Goal: Task Accomplishment & Management: Use online tool/utility

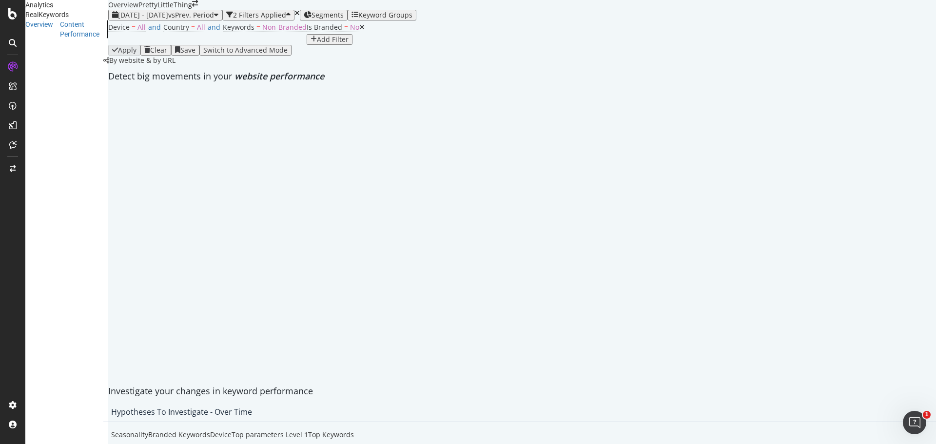
click at [106, 39] on div "Keyword Groups" at bounding box center [119, 28] width 27 height 19
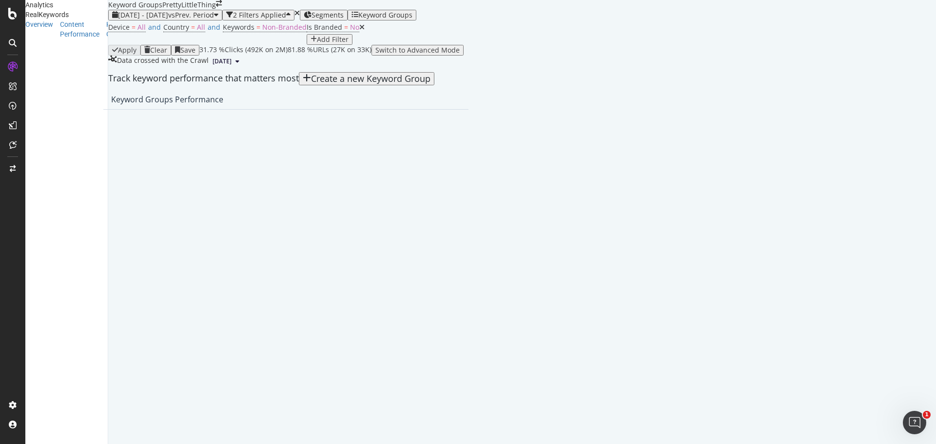
click at [344, 19] on span "Segments" at bounding box center [327, 14] width 32 height 9
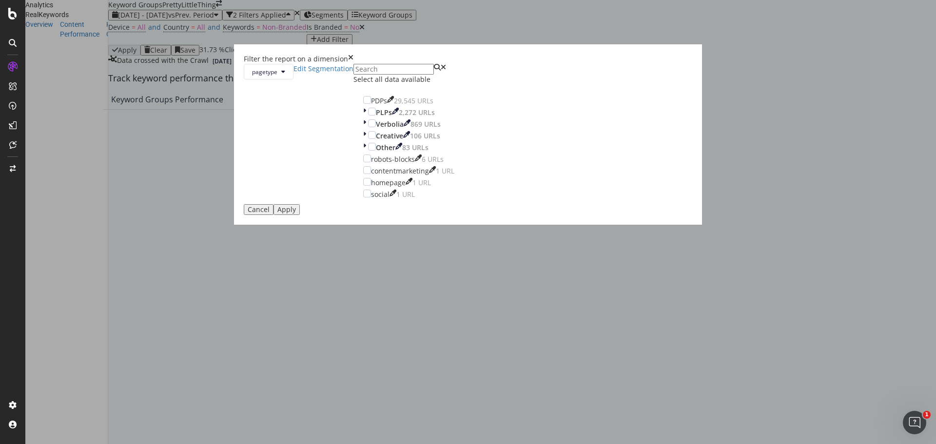
click at [353, 64] on icon "times" at bounding box center [350, 59] width 5 height 10
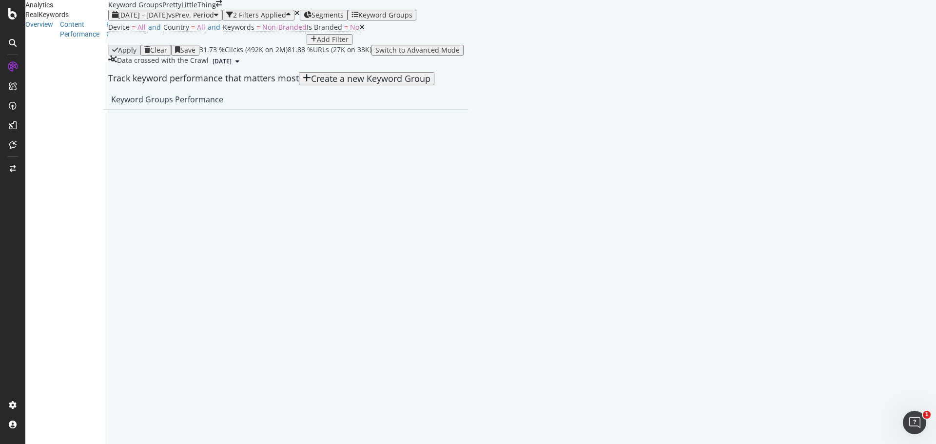
click at [412, 19] on div "Keyword Groups" at bounding box center [385, 15] width 54 height 8
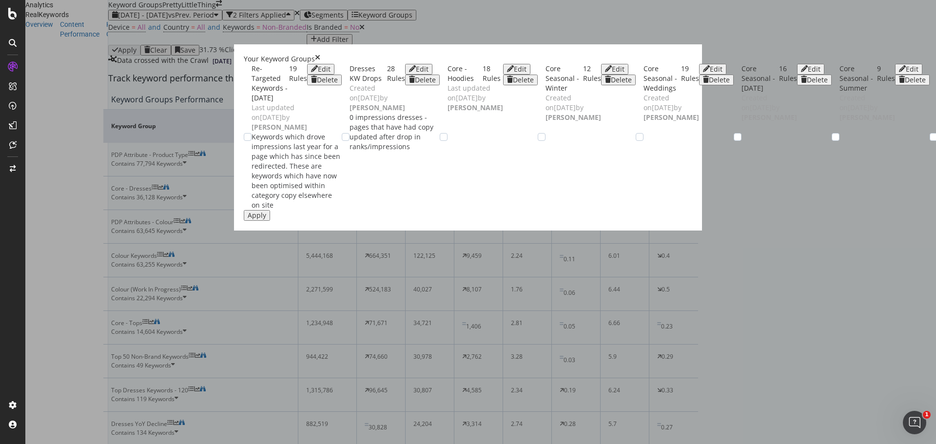
scroll to position [1121, 0]
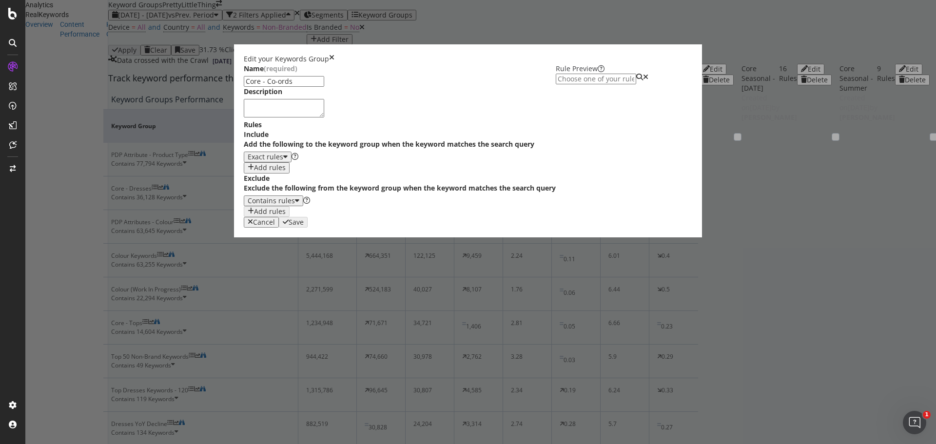
scroll to position [19, 0]
click at [692, 54] on div "Edit your Keywords Group" at bounding box center [468, 59] width 448 height 10
click at [334, 54] on icon "times" at bounding box center [331, 59] width 5 height 10
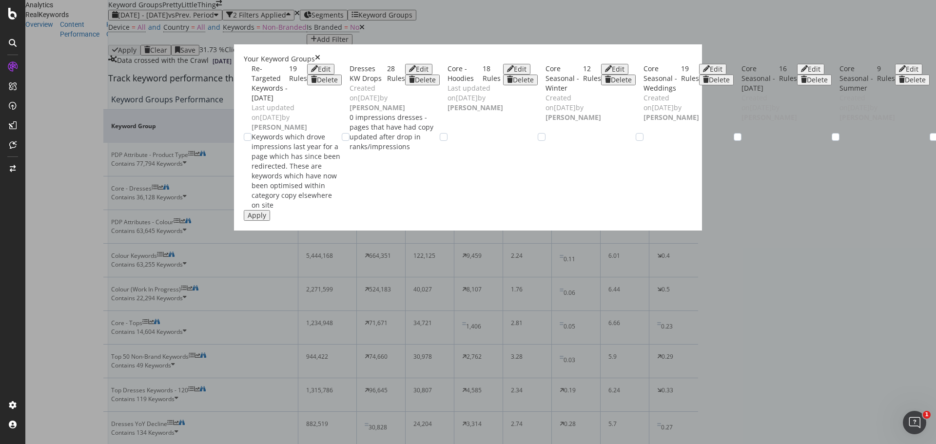
click at [320, 54] on icon "times" at bounding box center [317, 59] width 5 height 10
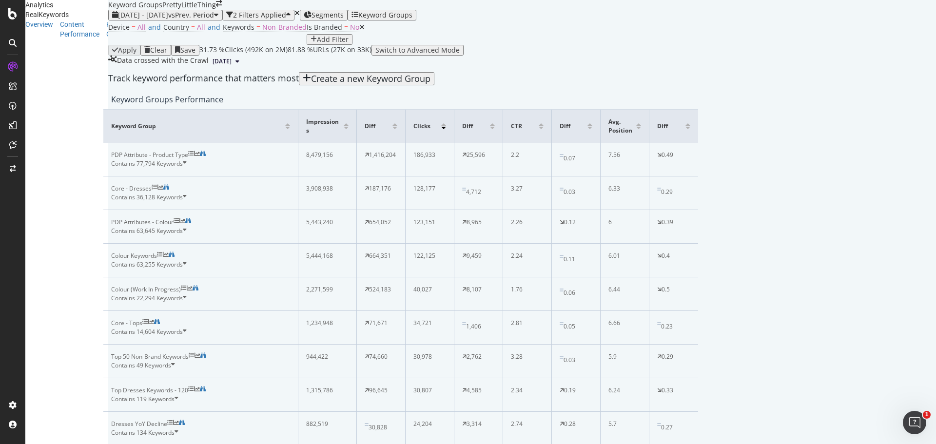
click at [412, 19] on div "Keyword Groups" at bounding box center [385, 15] width 54 height 8
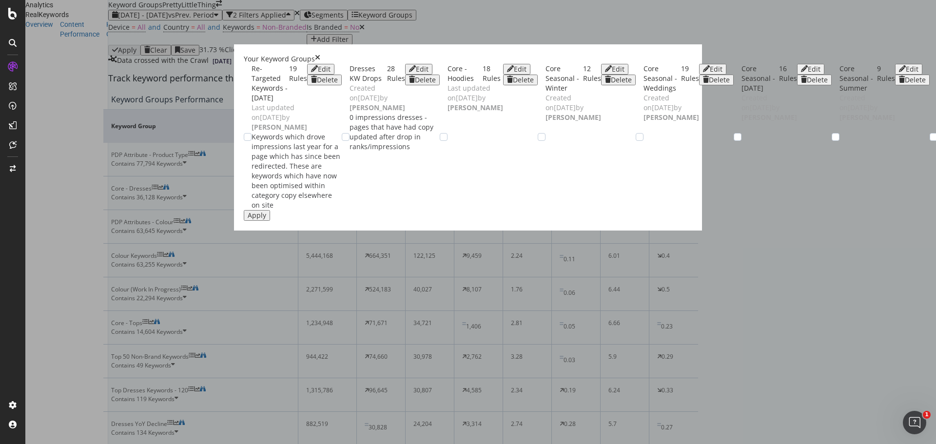
scroll to position [2583, 0]
click at [320, 54] on icon "times" at bounding box center [317, 59] width 5 height 10
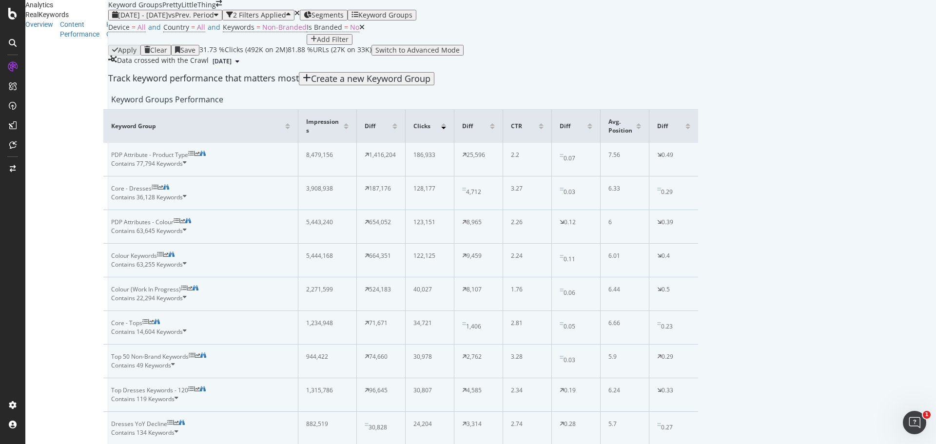
scroll to position [1608, 0]
